Goal: Find specific page/section: Find specific page/section

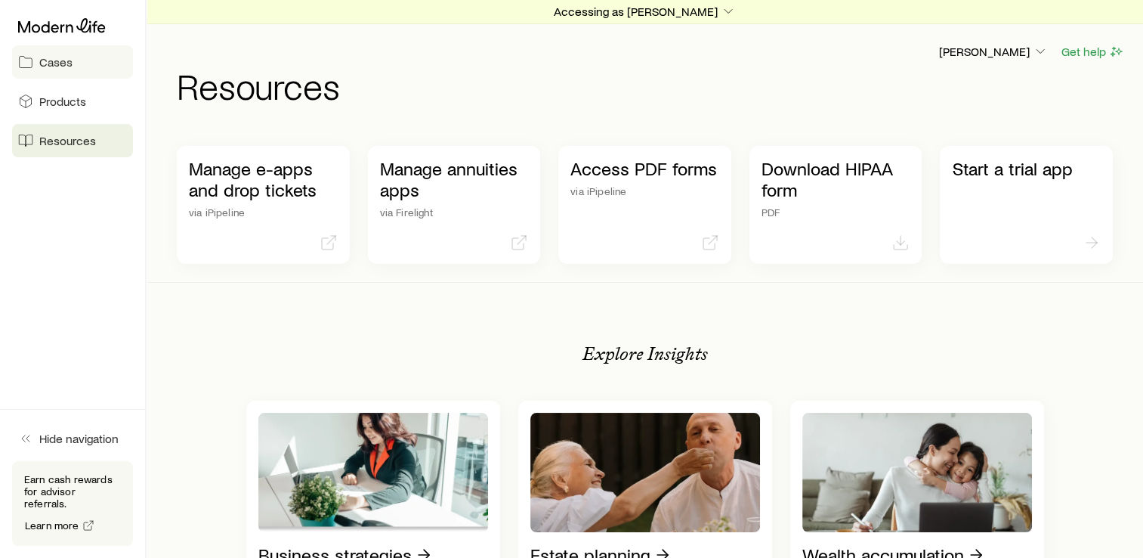
click at [47, 67] on span "Cases" at bounding box center [55, 61] width 33 height 15
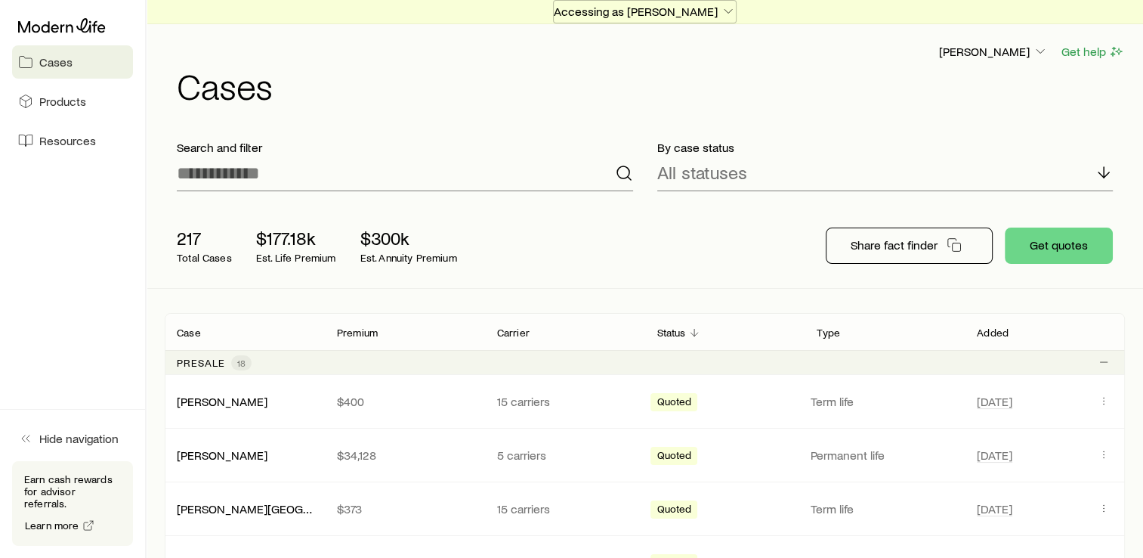
click at [685, 8] on p "Accessing as [PERSON_NAME]" at bounding box center [645, 11] width 182 height 15
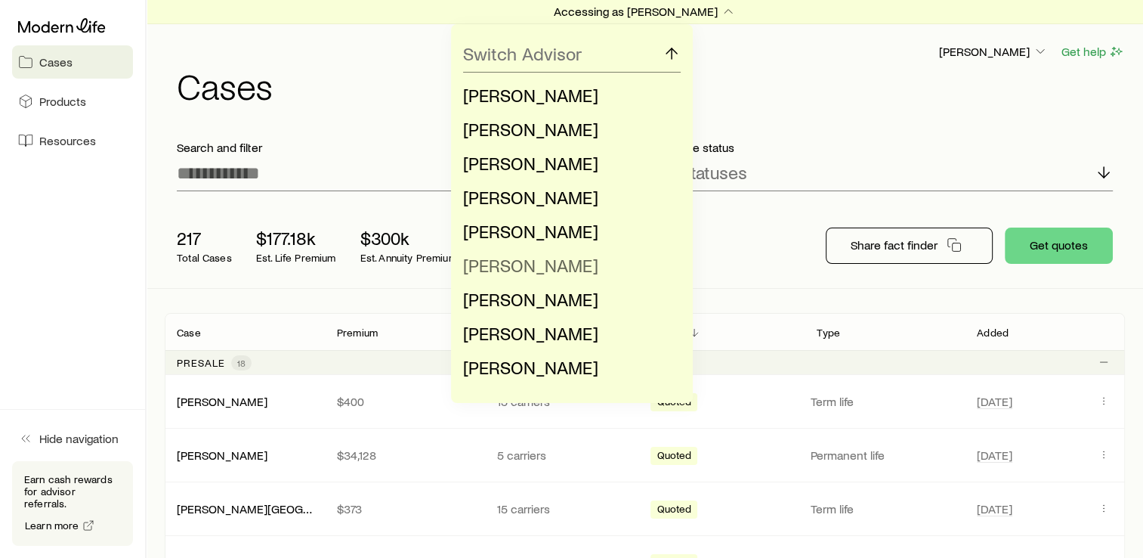
click at [529, 269] on span "[PERSON_NAME]" at bounding box center [530, 265] width 135 height 22
